Goal: Transaction & Acquisition: Purchase product/service

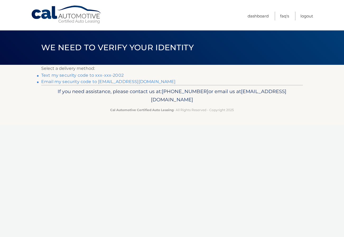
click at [63, 81] on link "Email my security code to b********@rochester.rr.com" at bounding box center [108, 81] width 134 height 5
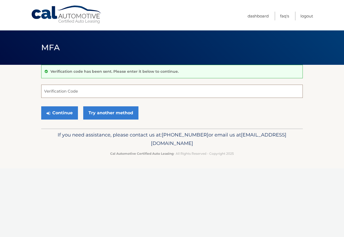
click at [44, 93] on input "Verification Code" at bounding box center [171, 91] width 261 height 13
paste input "923992"
type input "923992"
click at [67, 110] on button "Continue" at bounding box center [59, 112] width 37 height 13
click at [60, 111] on button "Continue" at bounding box center [59, 112] width 37 height 13
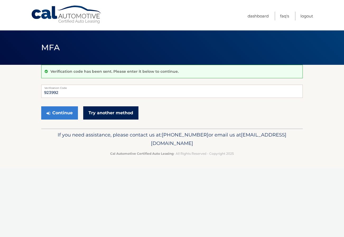
click at [109, 111] on link "Try another method" at bounding box center [110, 112] width 55 height 13
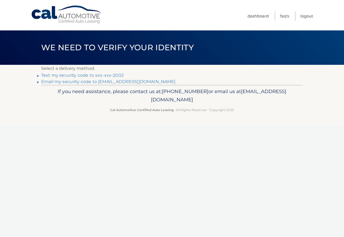
click at [55, 75] on link "Text my security code to xxx-xxx-2002" at bounding box center [82, 75] width 82 height 5
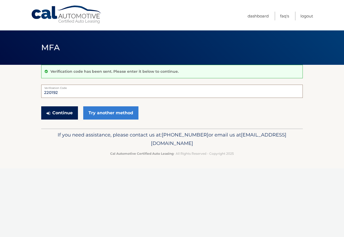
type input "220192"
click at [60, 112] on button "Continue" at bounding box center [59, 112] width 37 height 13
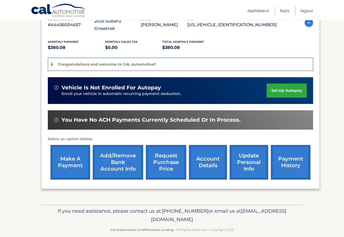
scroll to position [102, 0]
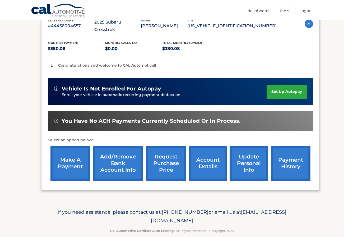
click at [77, 151] on link "make a payment" at bounding box center [70, 163] width 40 height 35
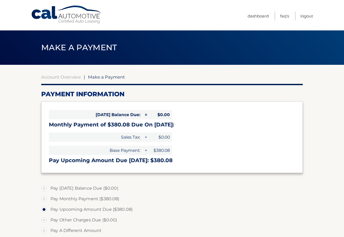
select select "ZjExN2ZiYzYtYzY2NC00MTk4LTgwM2UtYWE1ZWIzYzgzZmI4"
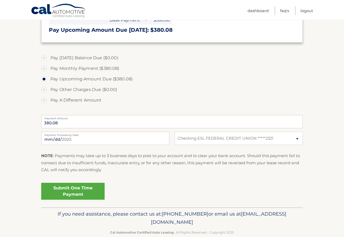
scroll to position [130, 0]
click at [80, 187] on link "Submit One Time Payment" at bounding box center [72, 190] width 63 height 17
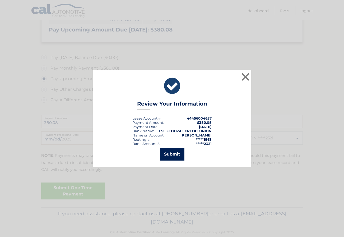
click at [168, 153] on button "Submit" at bounding box center [172, 154] width 25 height 13
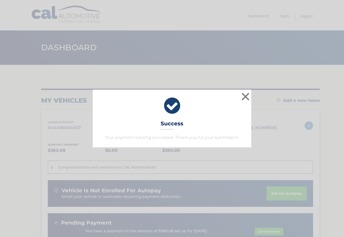
click at [271, 116] on div "× Success Your payment is being processed. Thank you for your submission." at bounding box center [172, 119] width 340 height 58
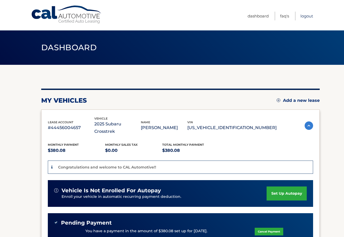
click at [309, 15] on link "Logout" at bounding box center [306, 16] width 13 height 9
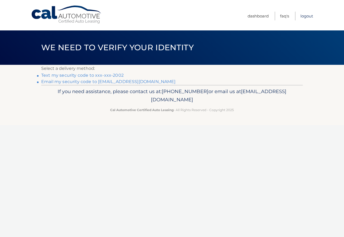
click at [306, 15] on link "Logout" at bounding box center [306, 16] width 13 height 9
